Goal: Task Accomplishment & Management: Manage account settings

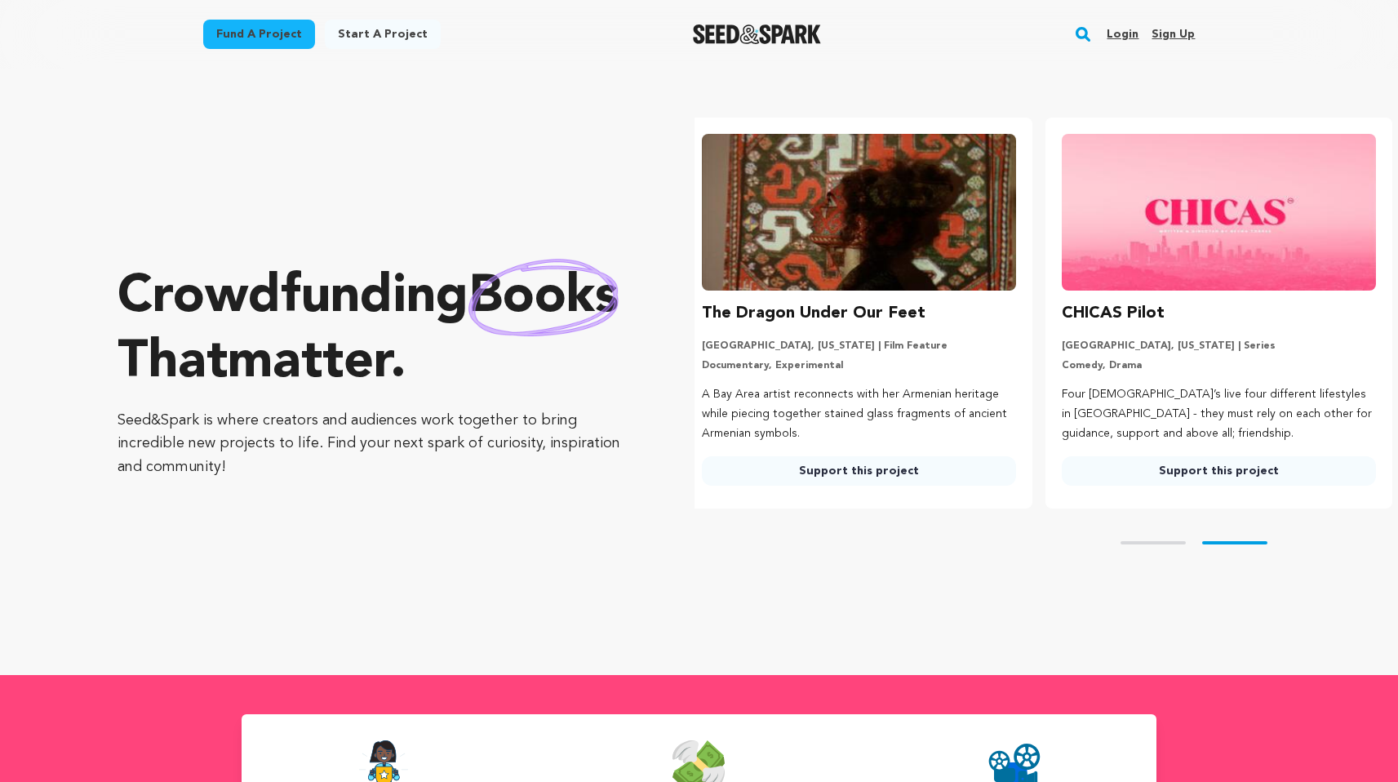
scroll to position [0, 373]
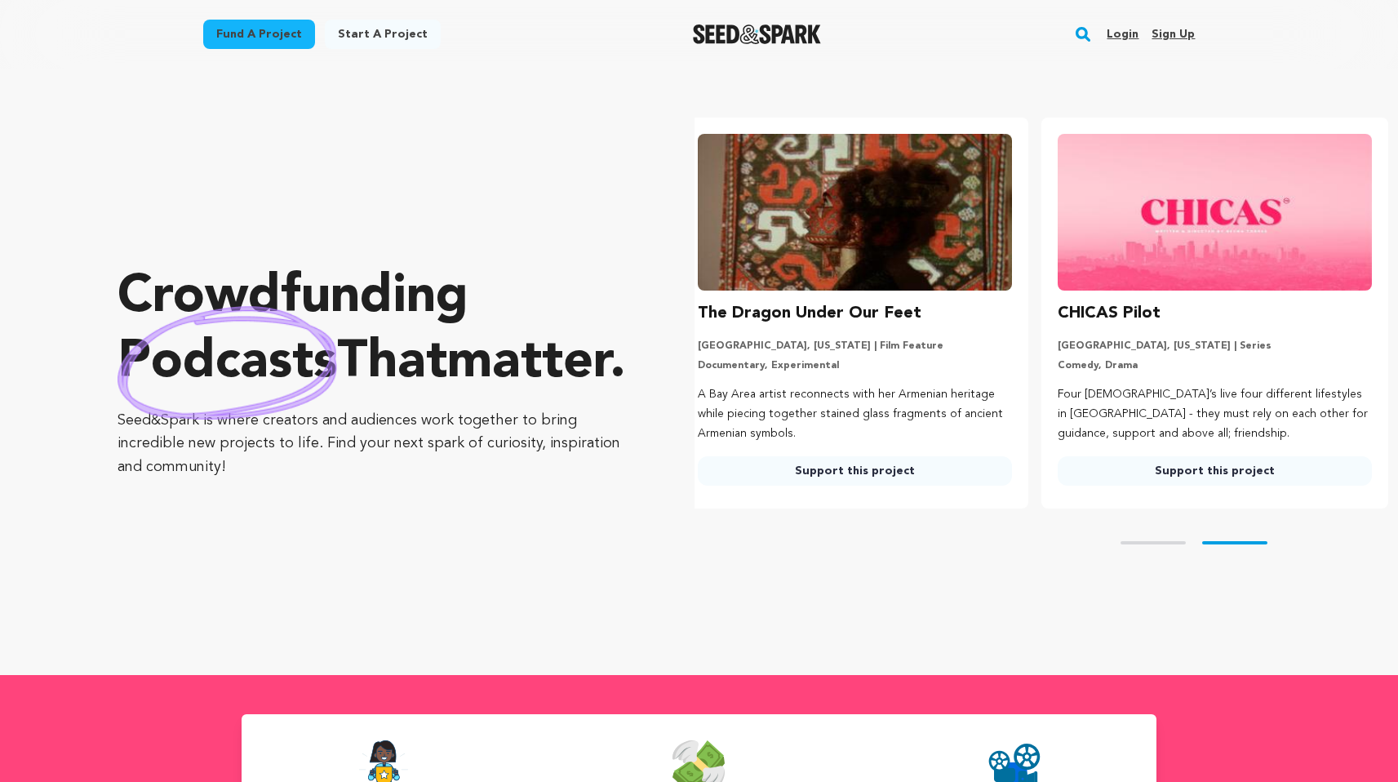
click at [1184, 32] on link "Sign up" at bounding box center [1172, 34] width 43 height 26
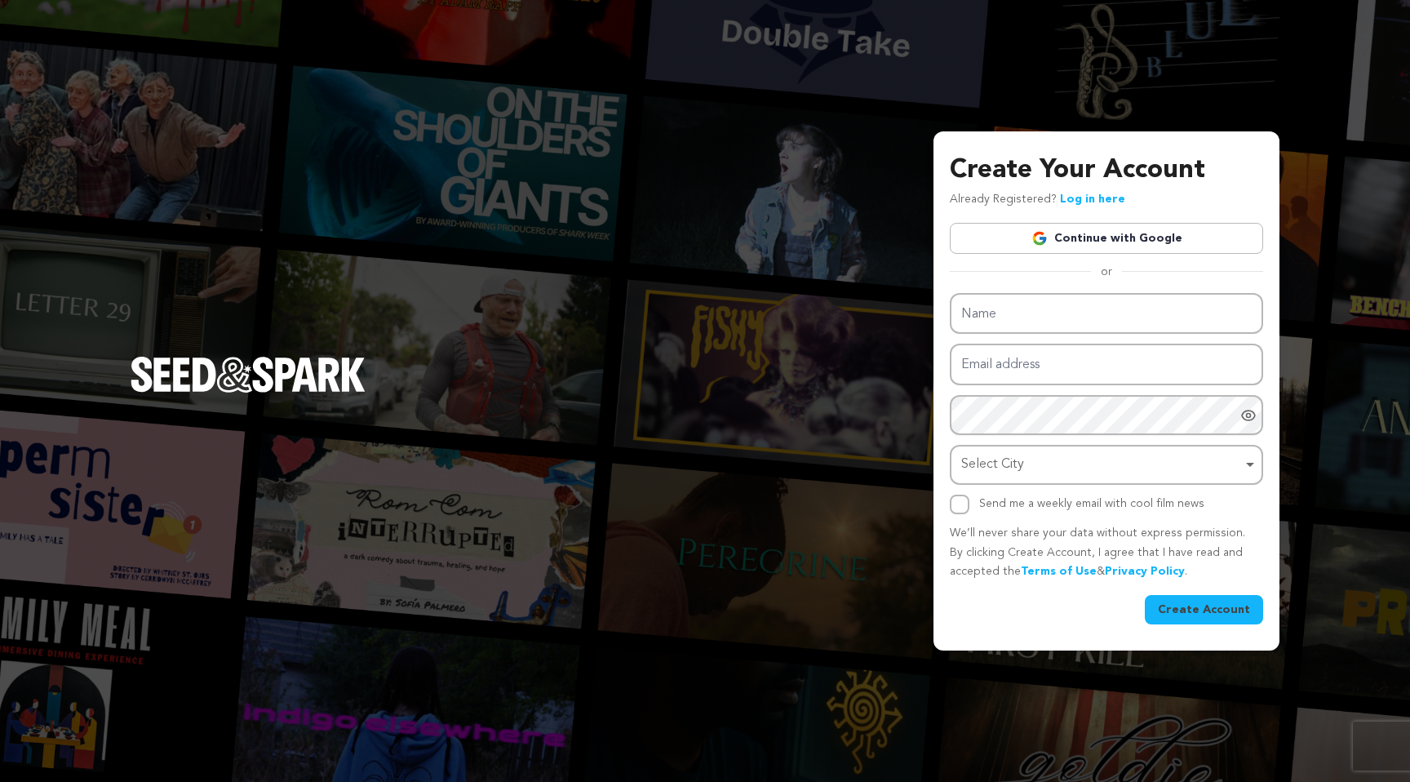
click at [1114, 235] on link "Continue with Google" at bounding box center [1106, 238] width 313 height 31
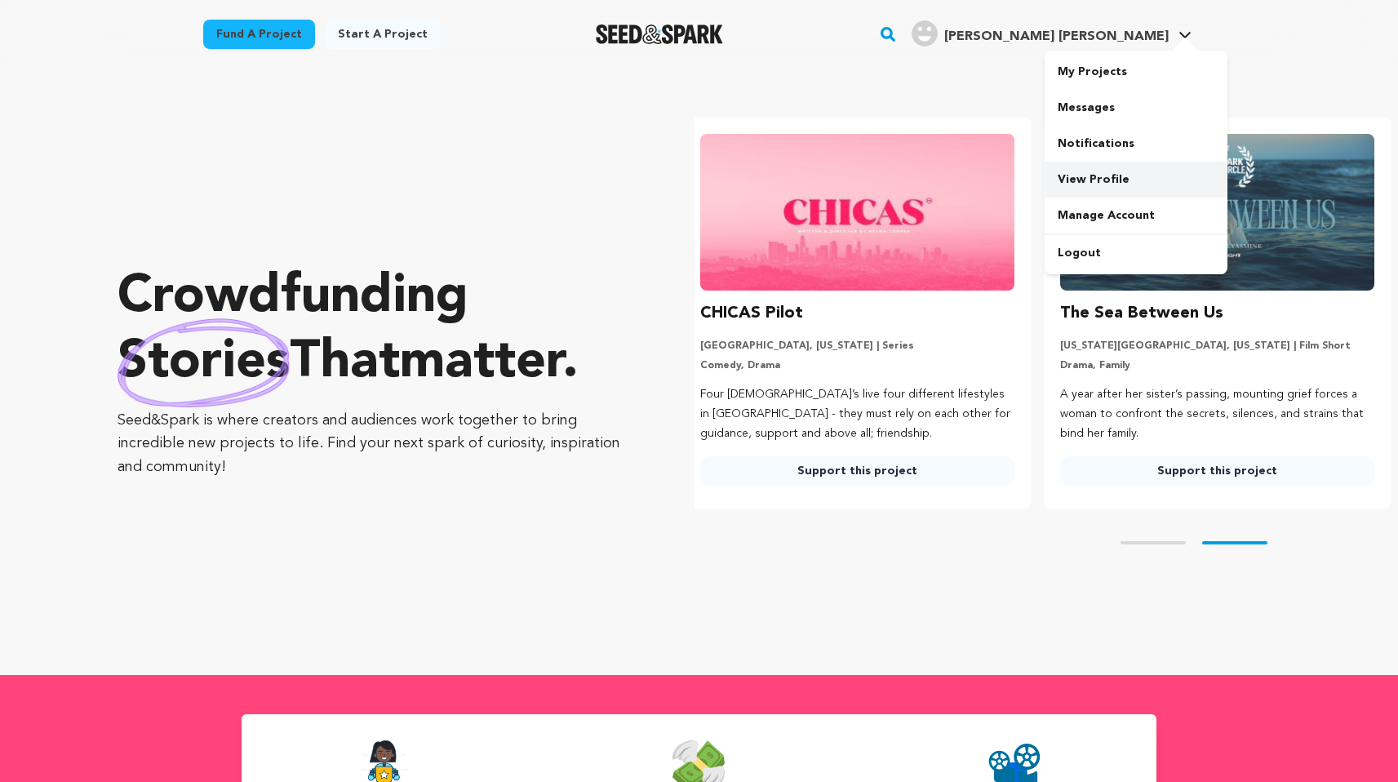
click at [1096, 176] on link "View Profile" at bounding box center [1135, 180] width 183 height 36
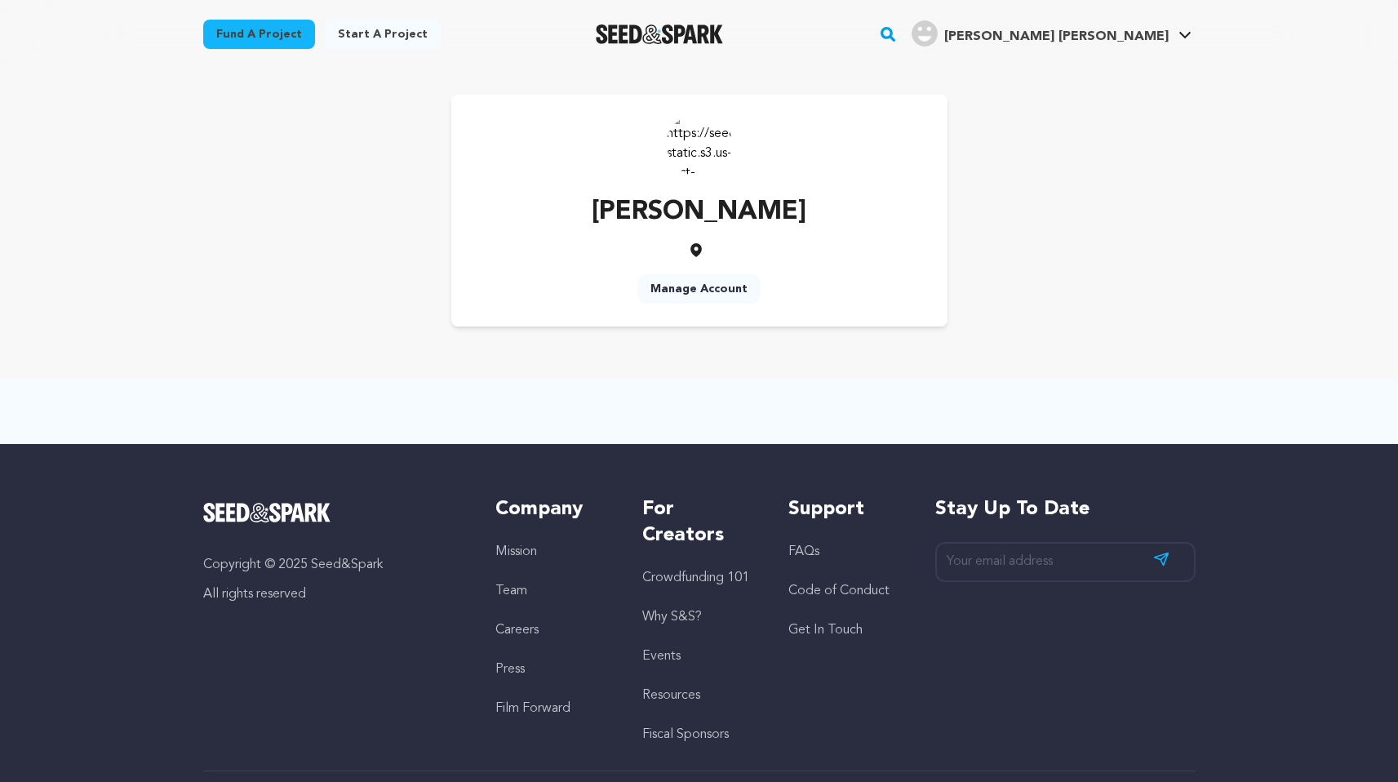
click at [698, 290] on link "Manage Account" at bounding box center [698, 288] width 123 height 29
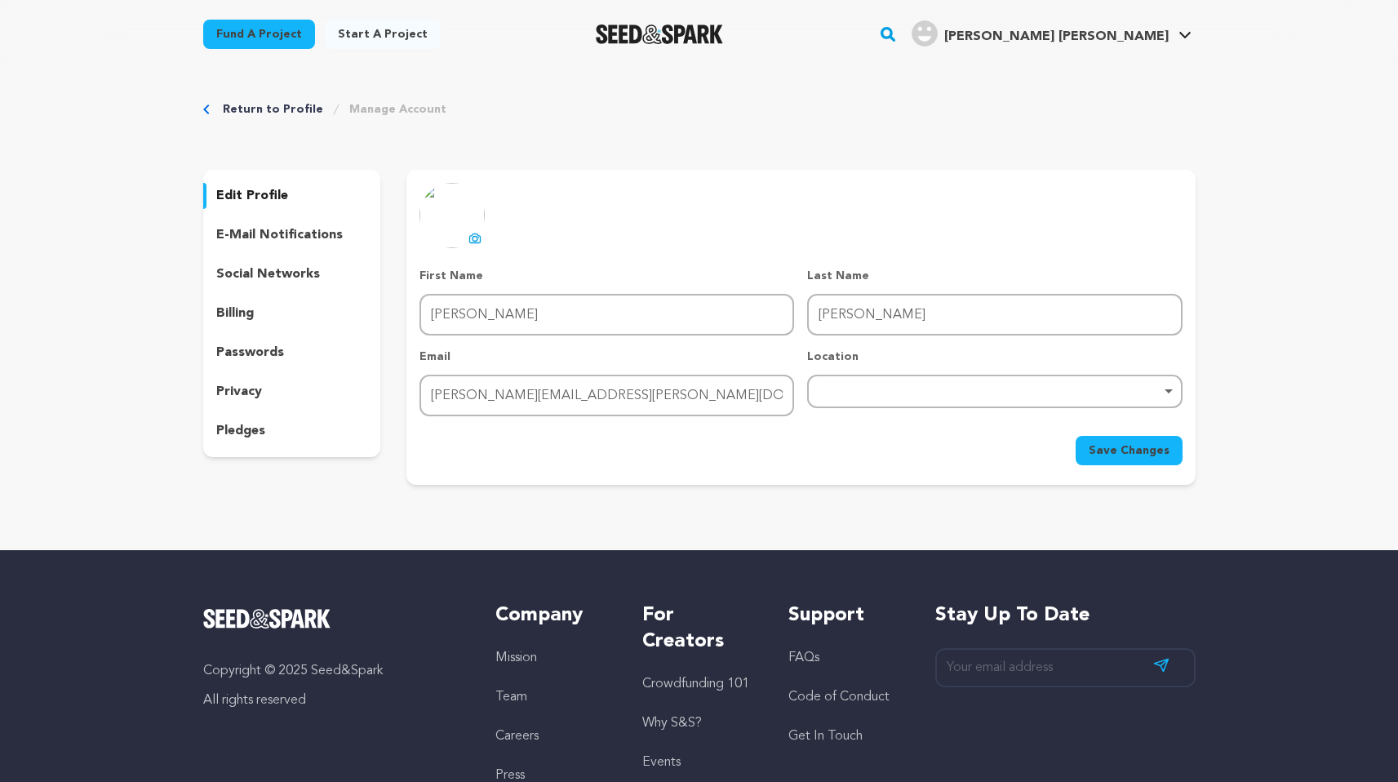
click at [1172, 388] on div "Remove item" at bounding box center [994, 391] width 358 height 7
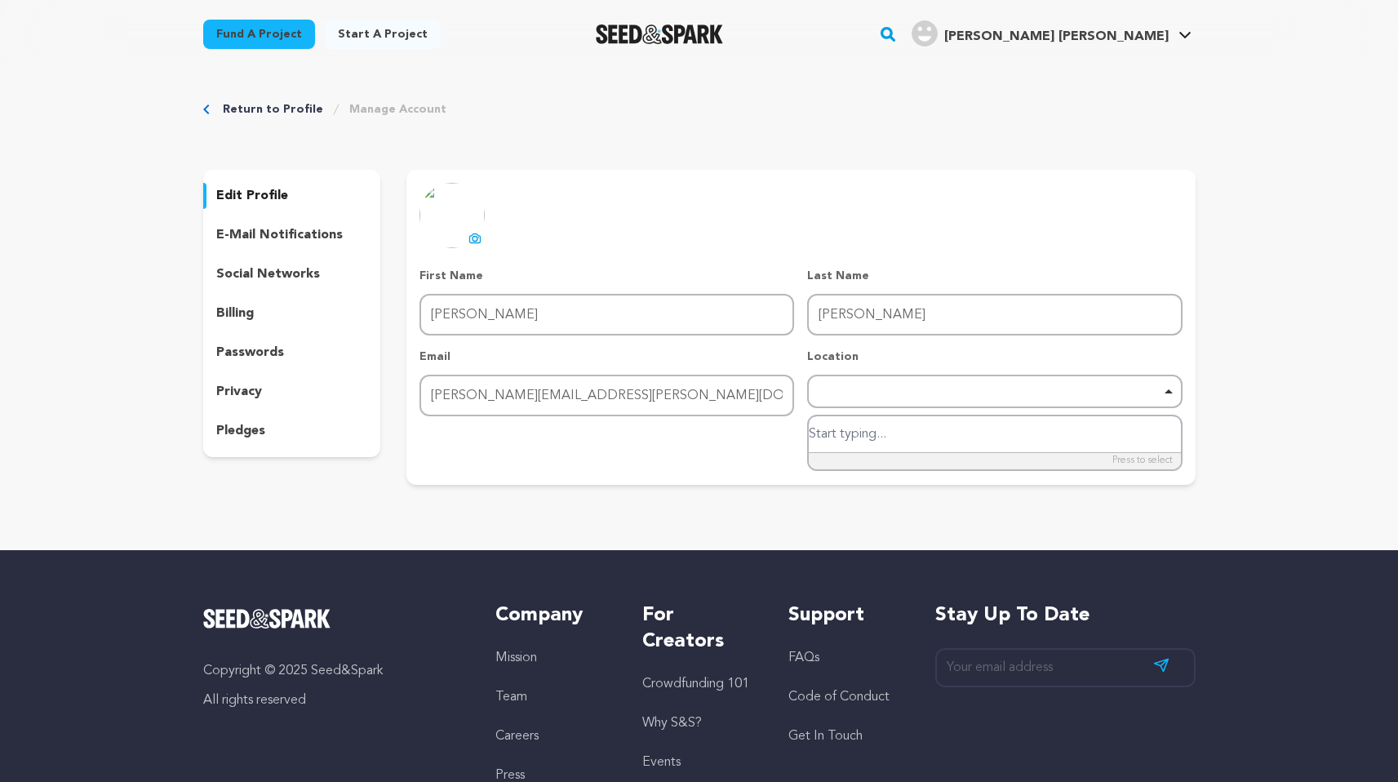
click at [958, 428] on input "search" at bounding box center [993, 434] width 371 height 37
type input "minne"
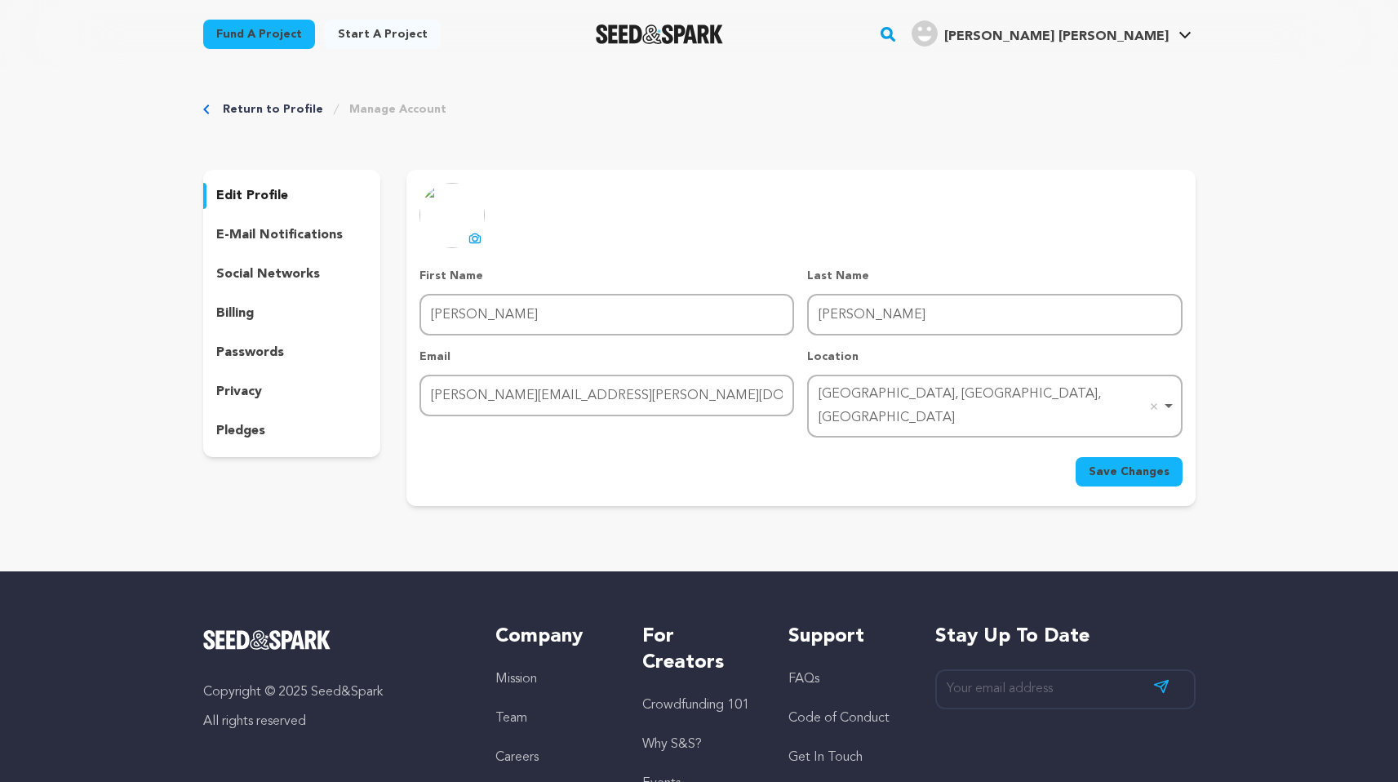
click at [1141, 463] on span "Save Changes" at bounding box center [1128, 471] width 81 height 16
click at [254, 230] on p "e-mail notifications" at bounding box center [279, 235] width 126 height 20
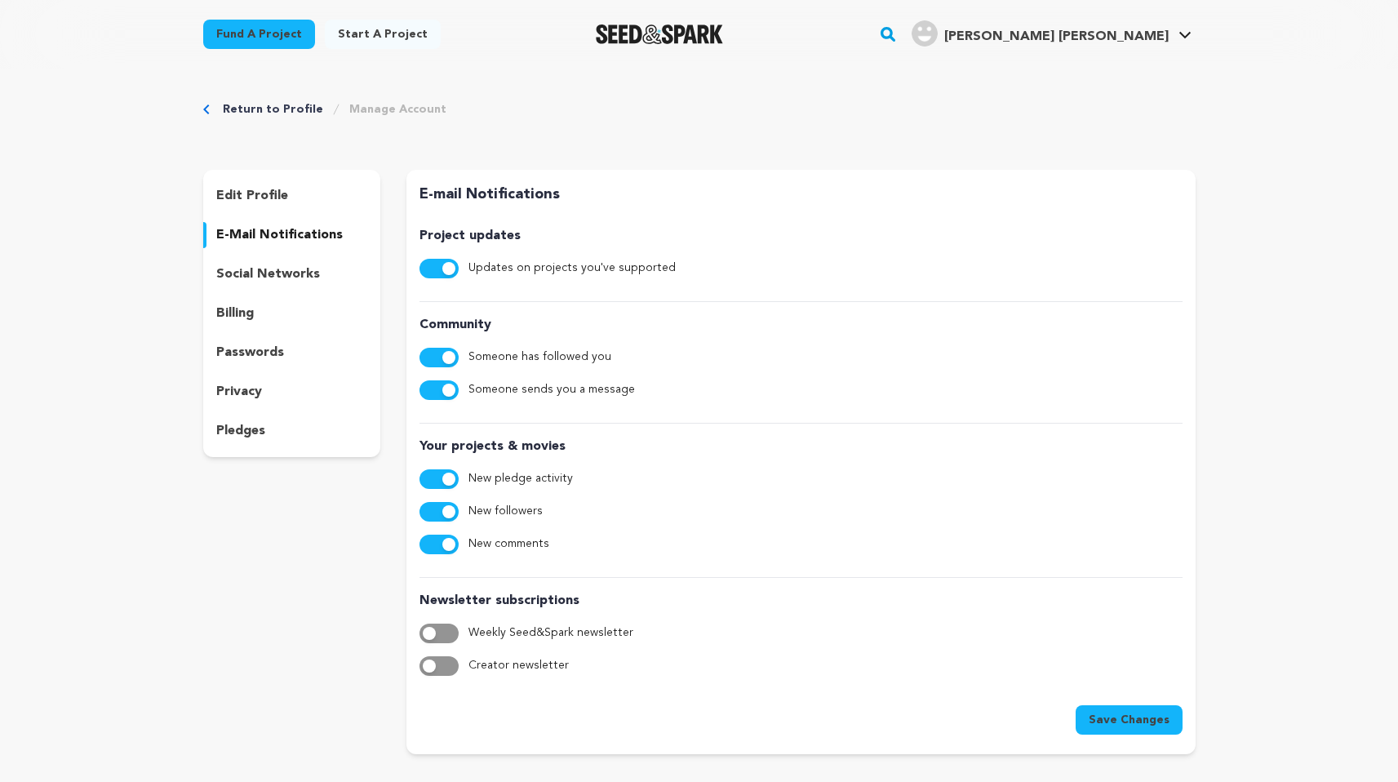
click at [450, 631] on button "button" at bounding box center [438, 633] width 39 height 20
click at [442, 663] on button "button" at bounding box center [438, 666] width 39 height 20
click at [1136, 719] on span "Save Changes" at bounding box center [1128, 719] width 81 height 16
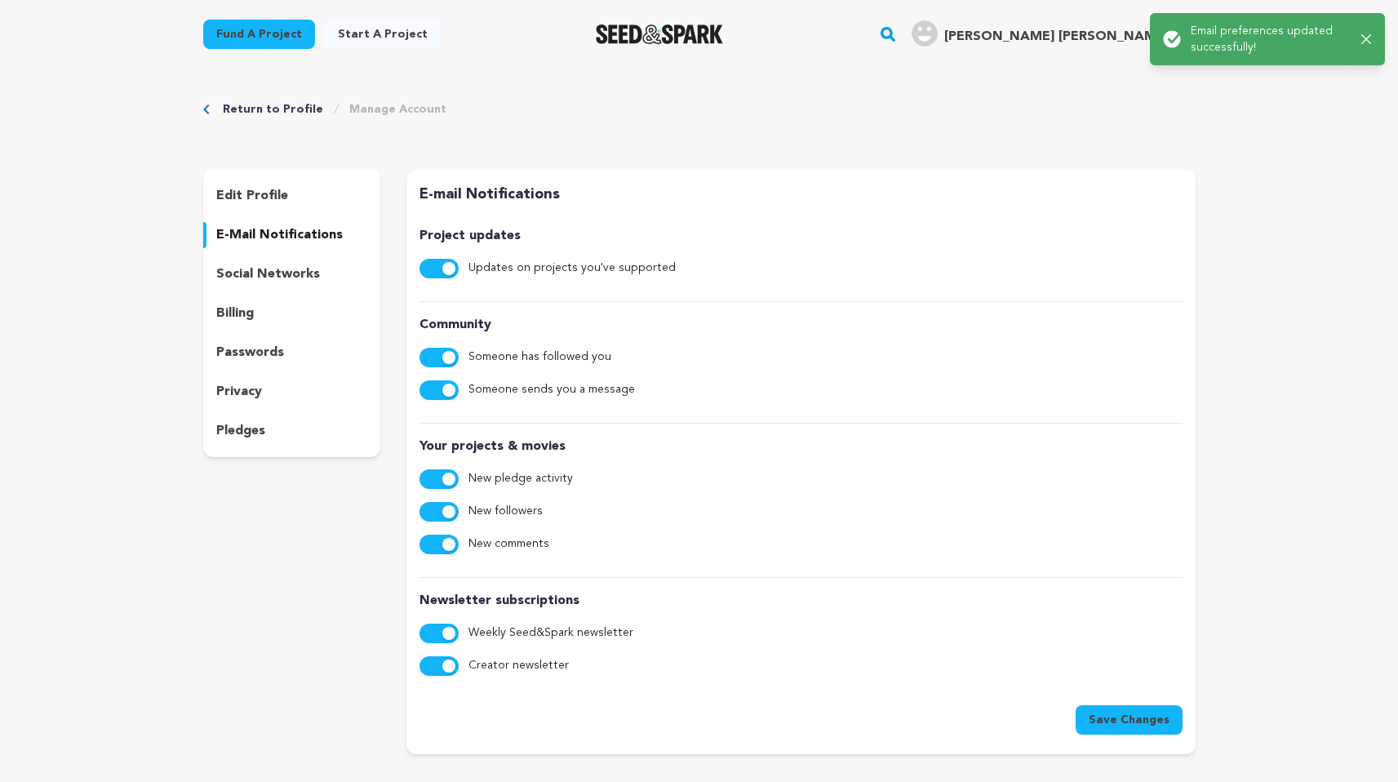
click at [266, 267] on p "social networks" at bounding box center [268, 274] width 104 height 20
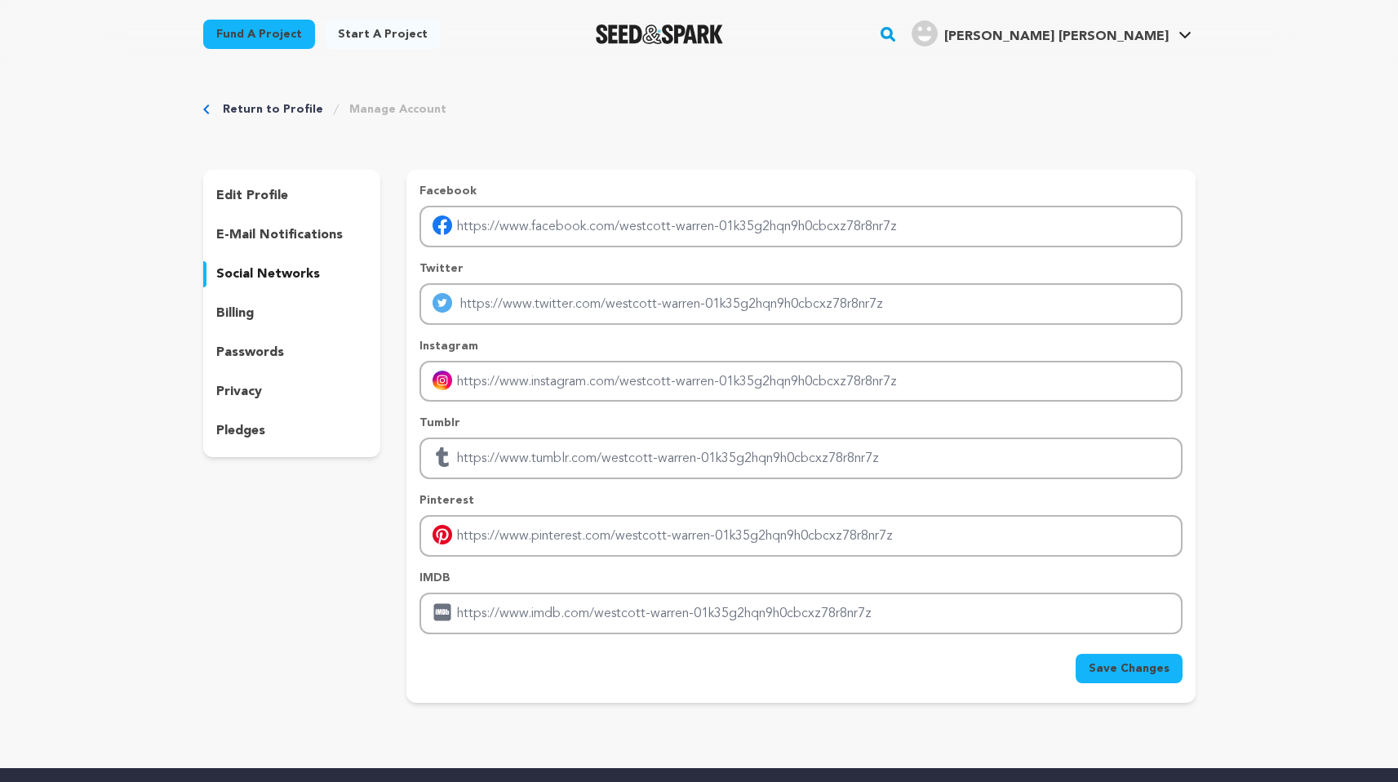
click at [232, 308] on p "billing" at bounding box center [235, 313] width 38 height 20
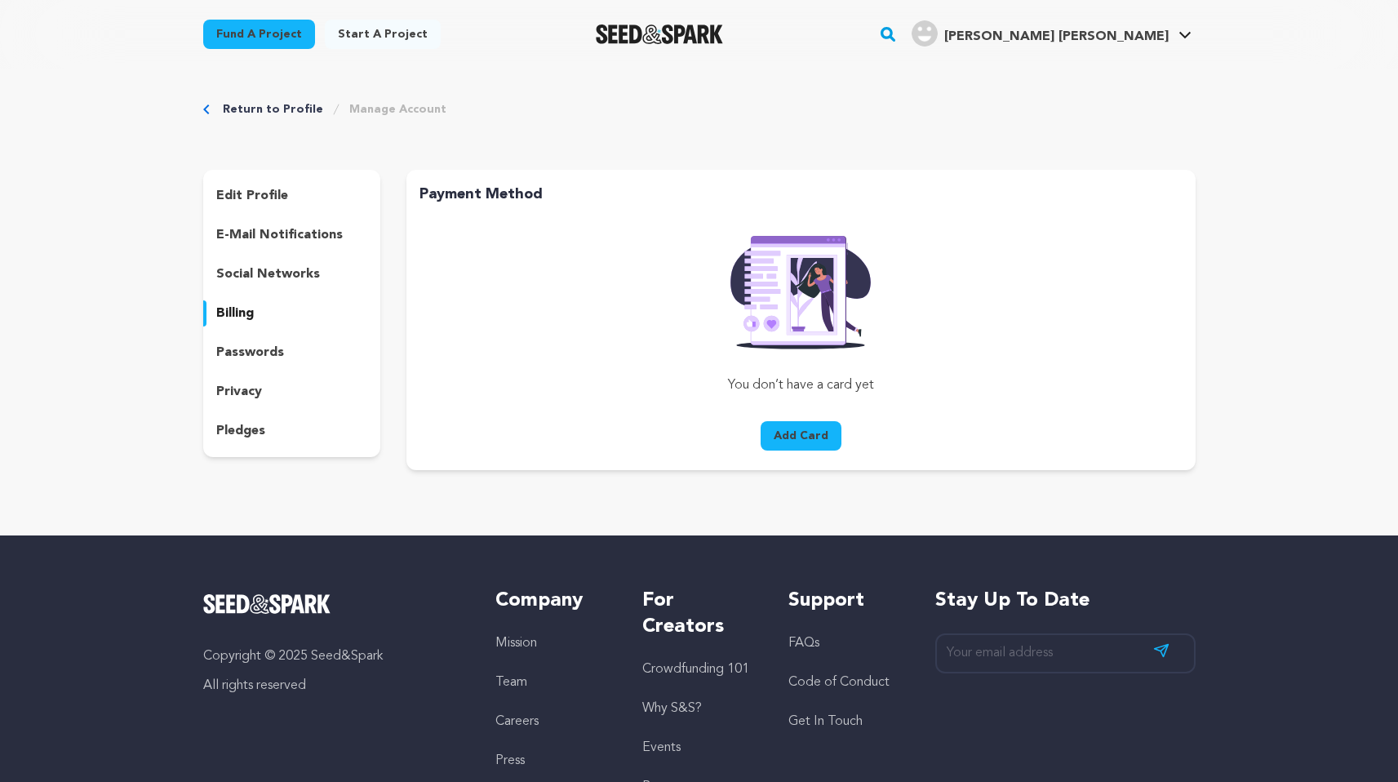
click at [244, 352] on p "passwords" at bounding box center [250, 353] width 68 height 20
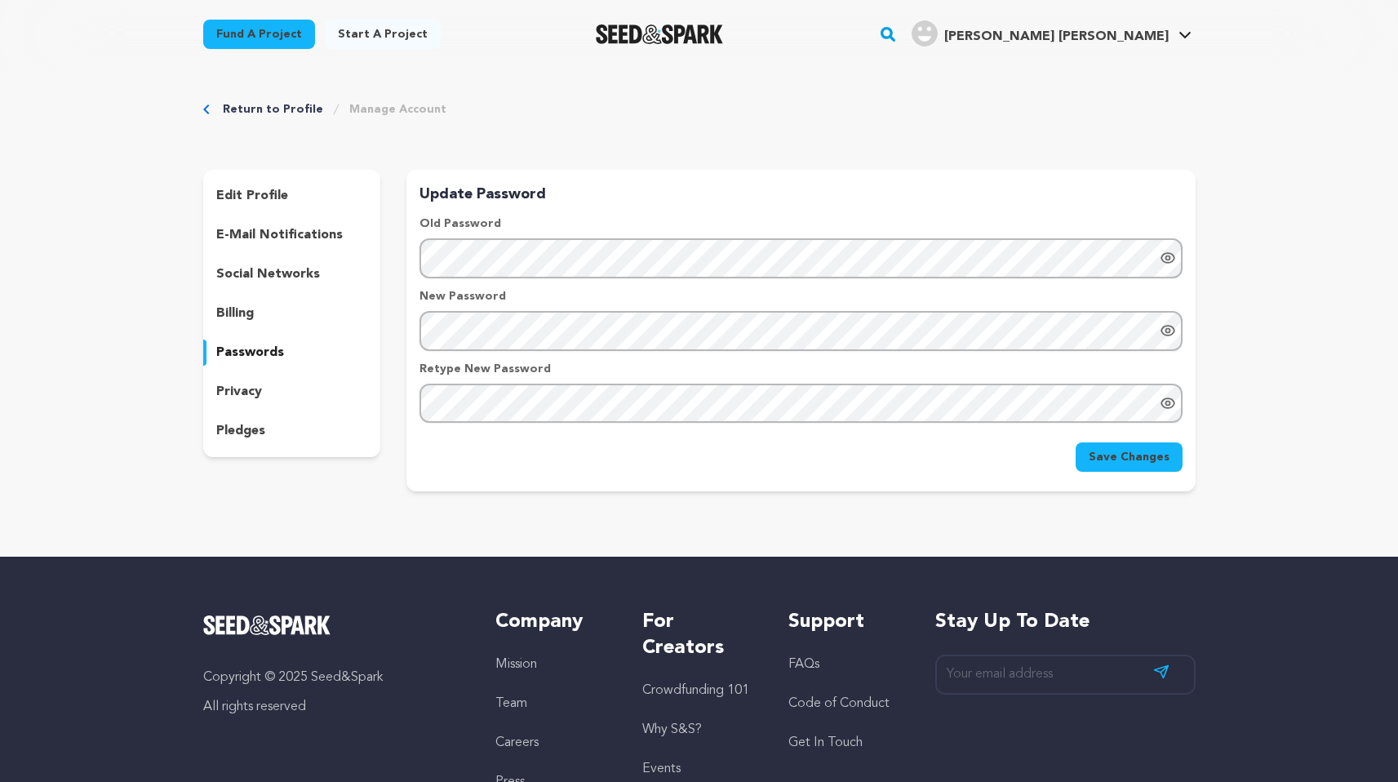
click at [246, 387] on p "privacy" at bounding box center [239, 392] width 46 height 20
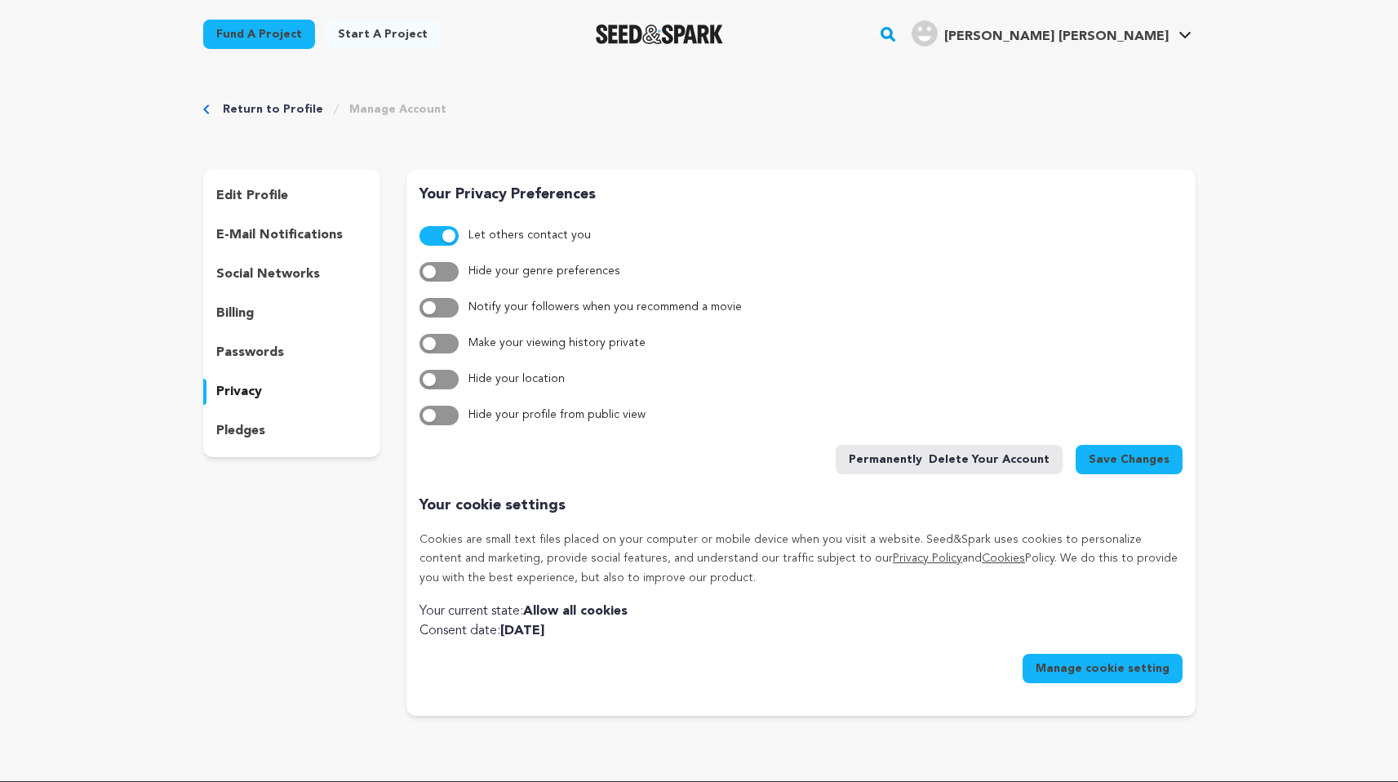
click at [244, 434] on p "pledges" at bounding box center [240, 431] width 49 height 20
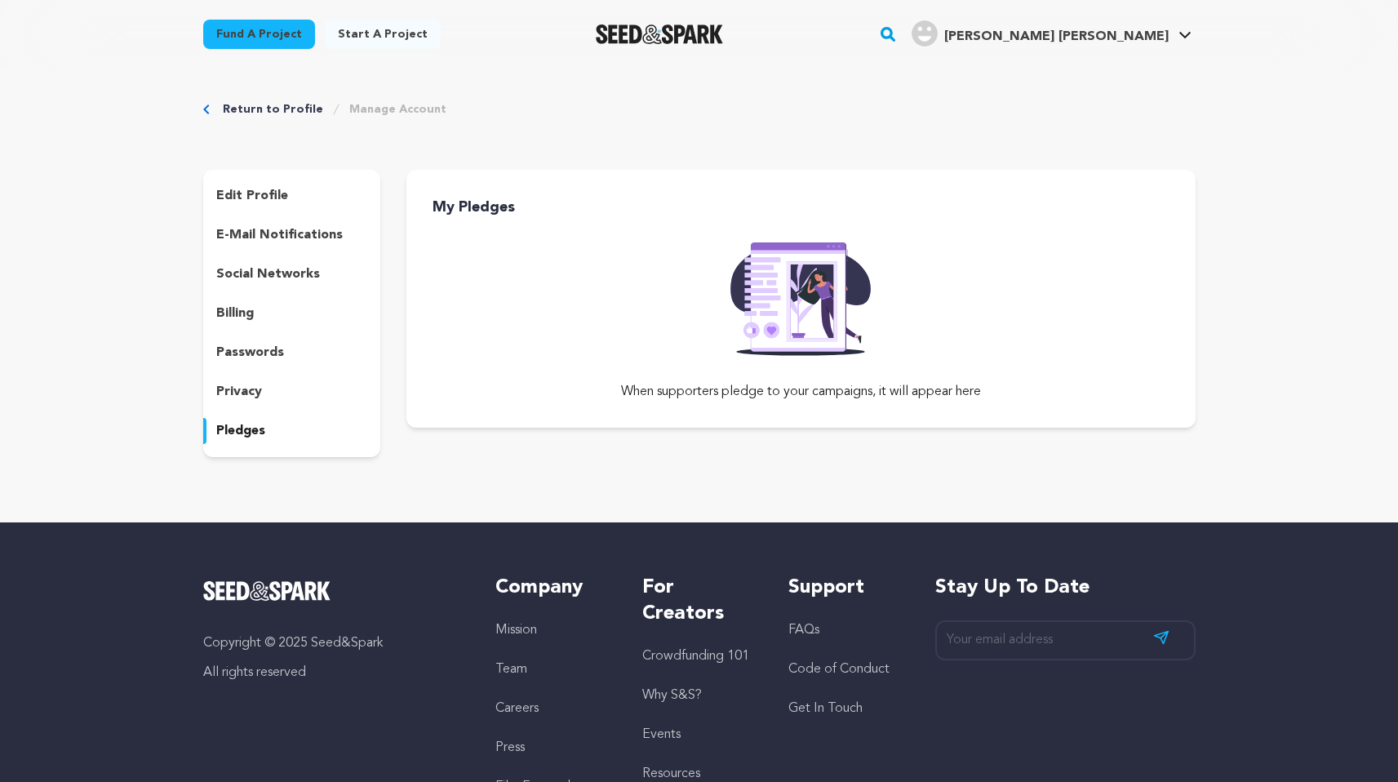
click at [257, 189] on p "edit profile" at bounding box center [252, 196] width 72 height 20
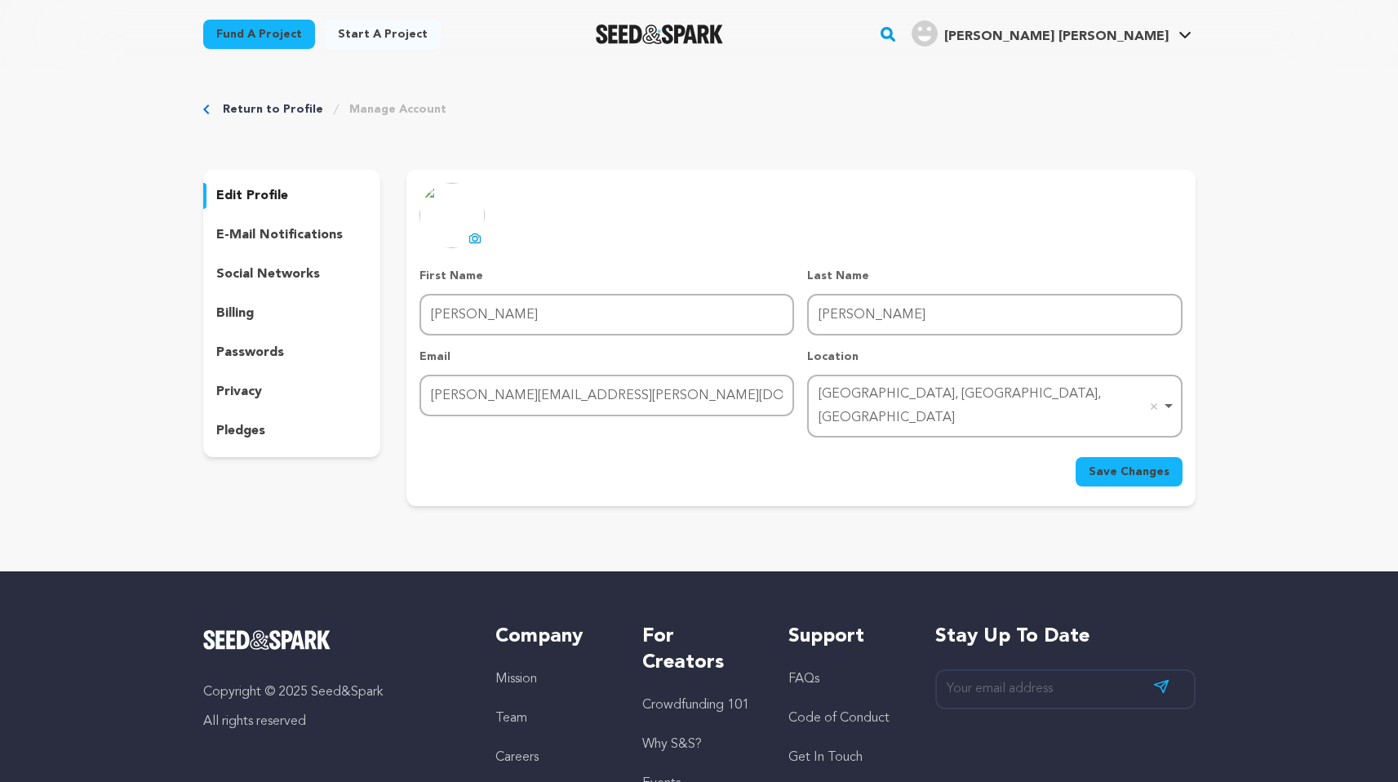
click at [473, 237] on icon at bounding box center [475, 239] width 7 height 5
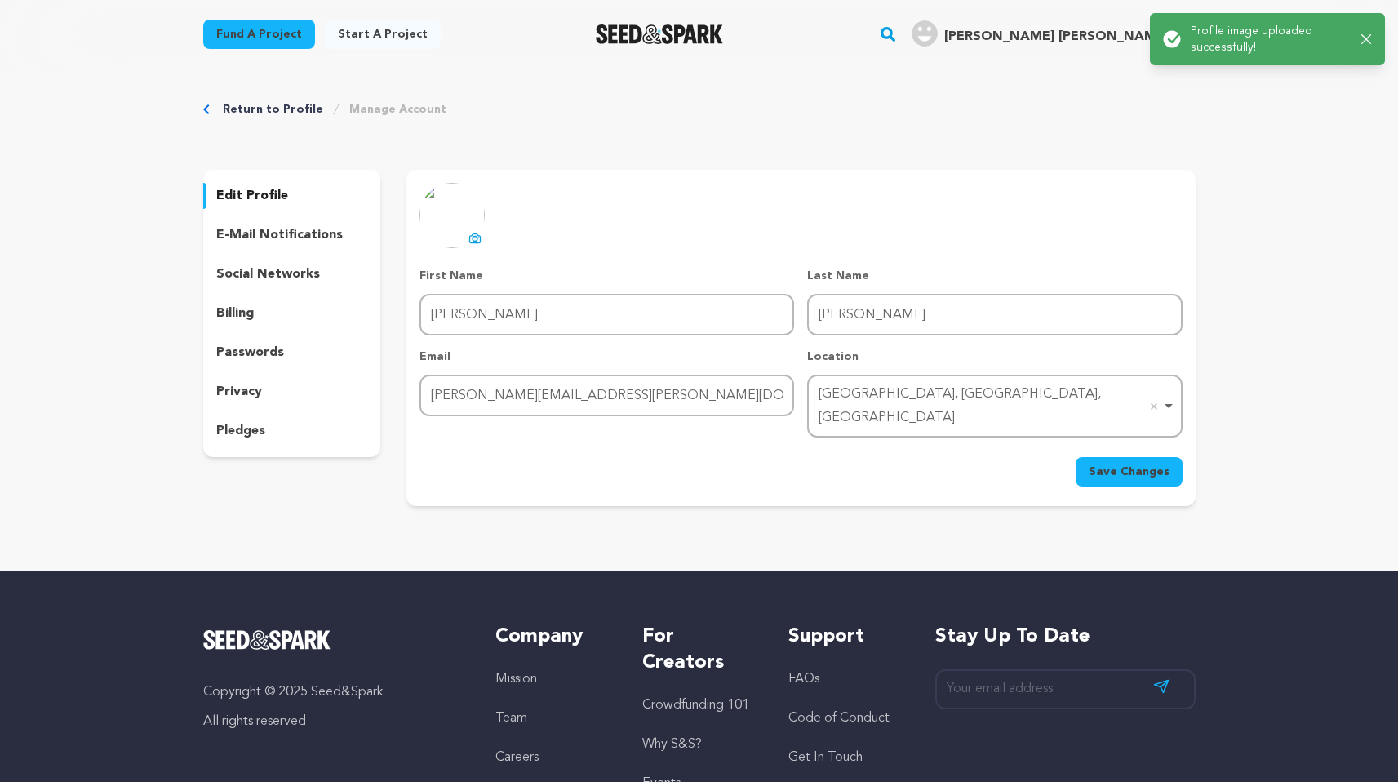
click at [1146, 463] on span "Save Changes" at bounding box center [1128, 471] width 81 height 16
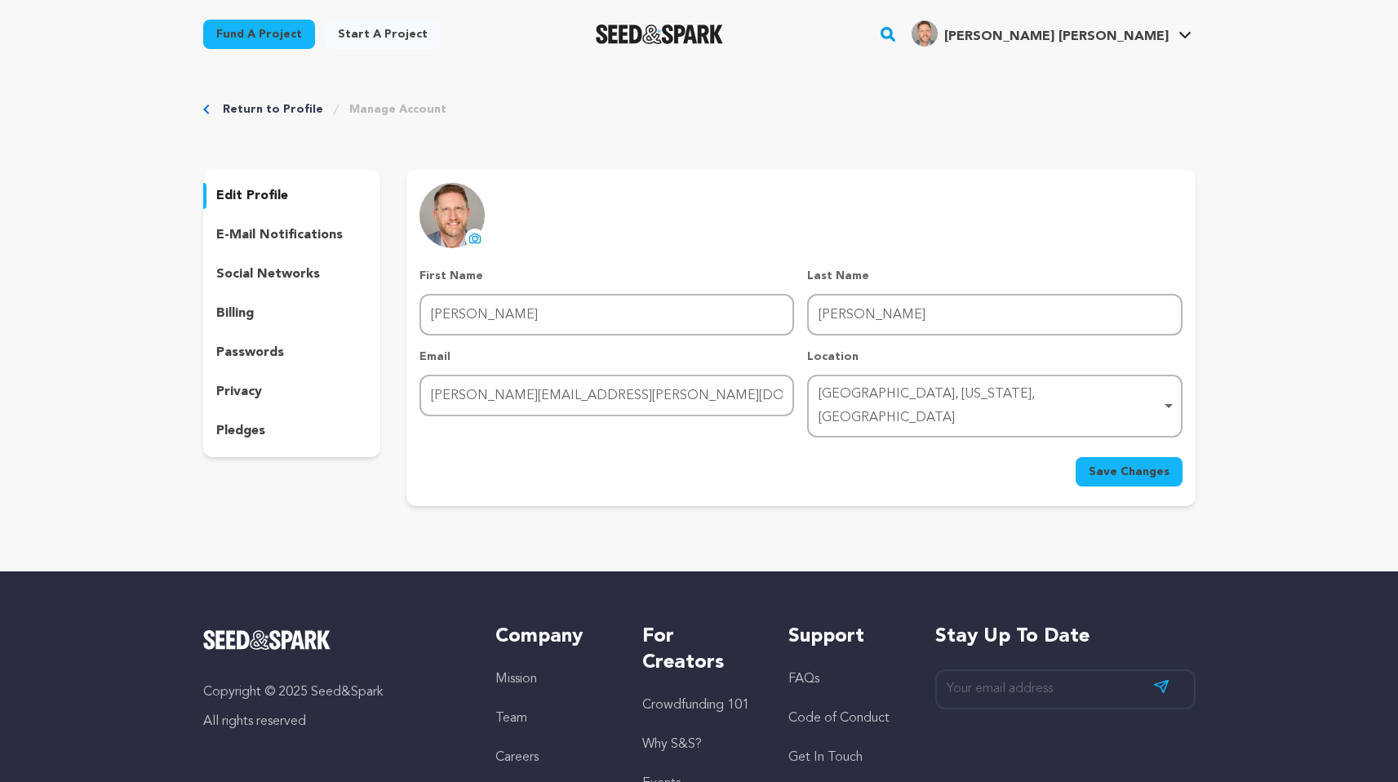
click at [379, 33] on link "Start a project" at bounding box center [383, 34] width 116 height 29
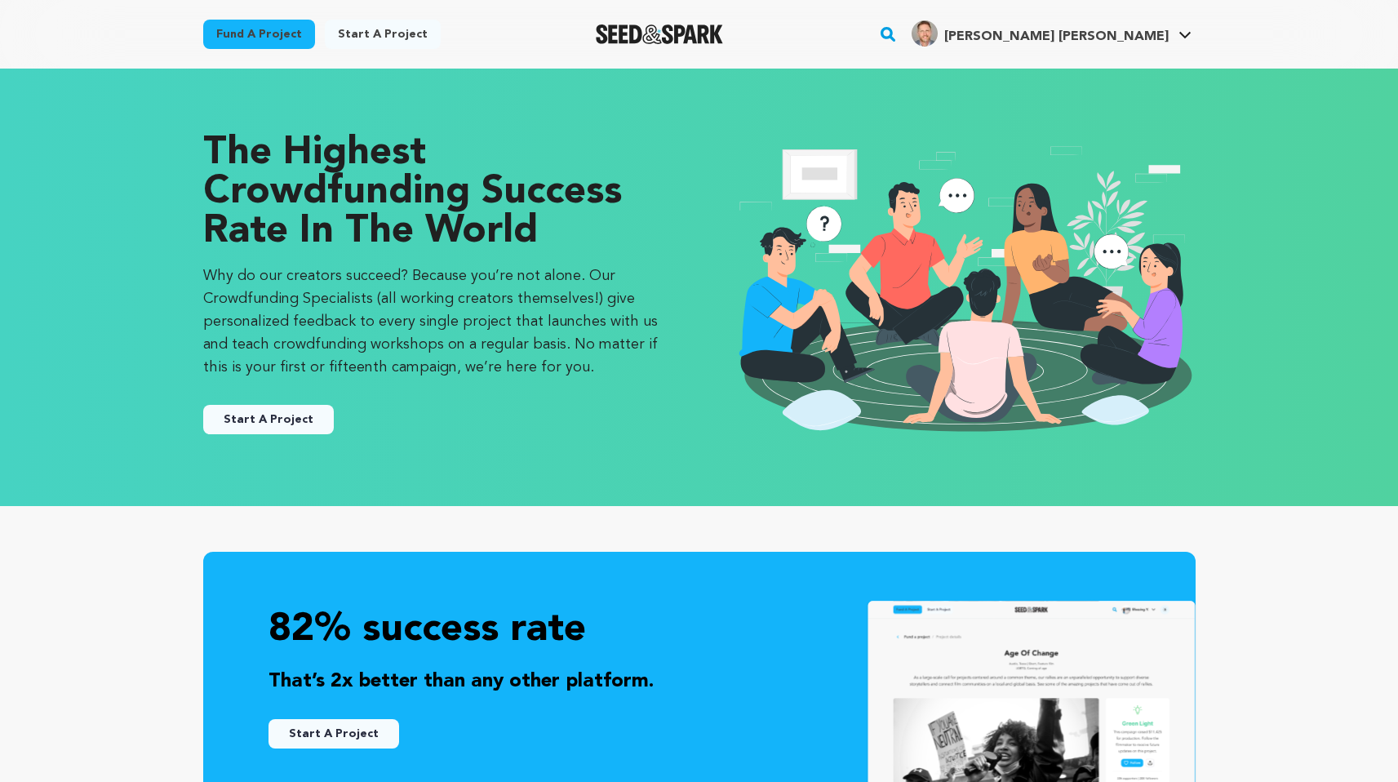
click at [254, 30] on link "Fund a project" at bounding box center [259, 34] width 112 height 29
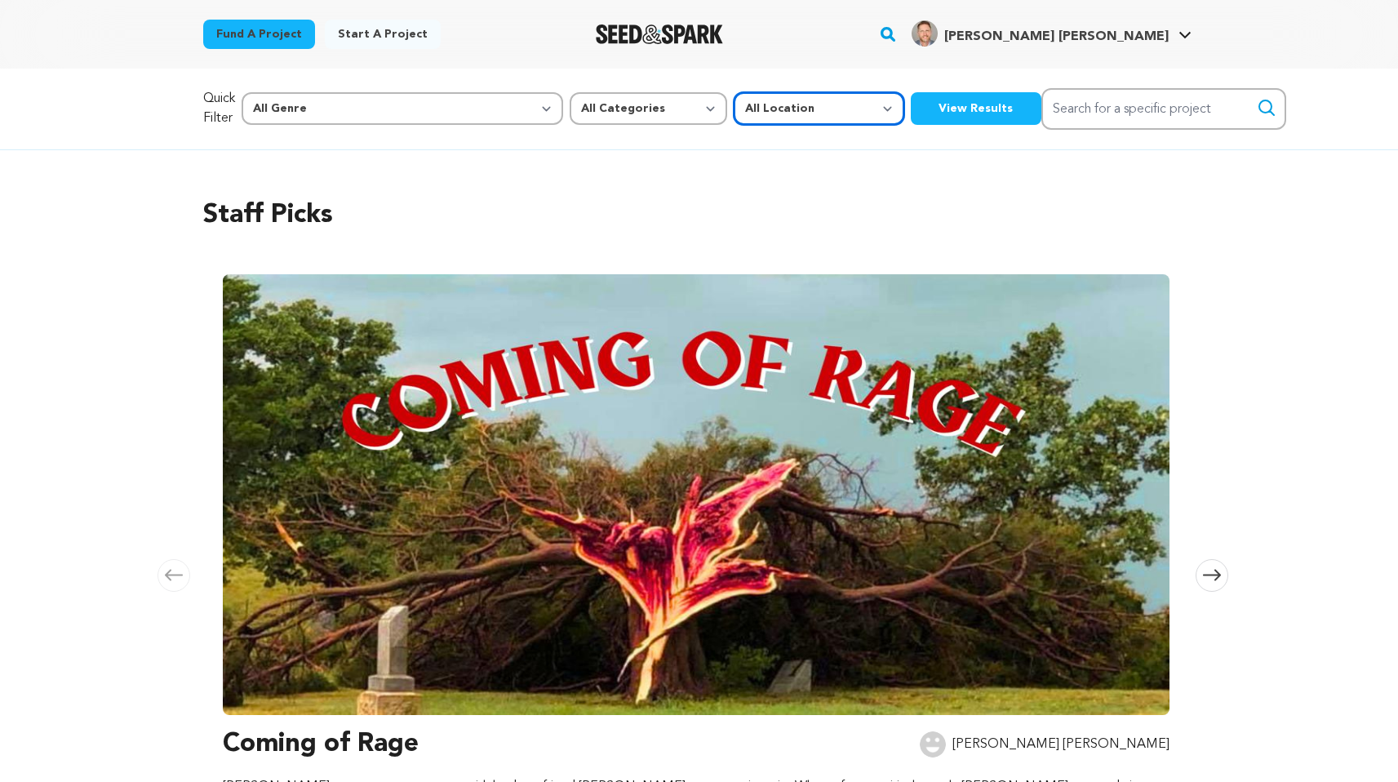
click at [733, 106] on select "All Location Everywhere [GEOGRAPHIC_DATA] [GEOGRAPHIC_DATA]" at bounding box center [818, 108] width 171 height 33
